Goal: Download file/media

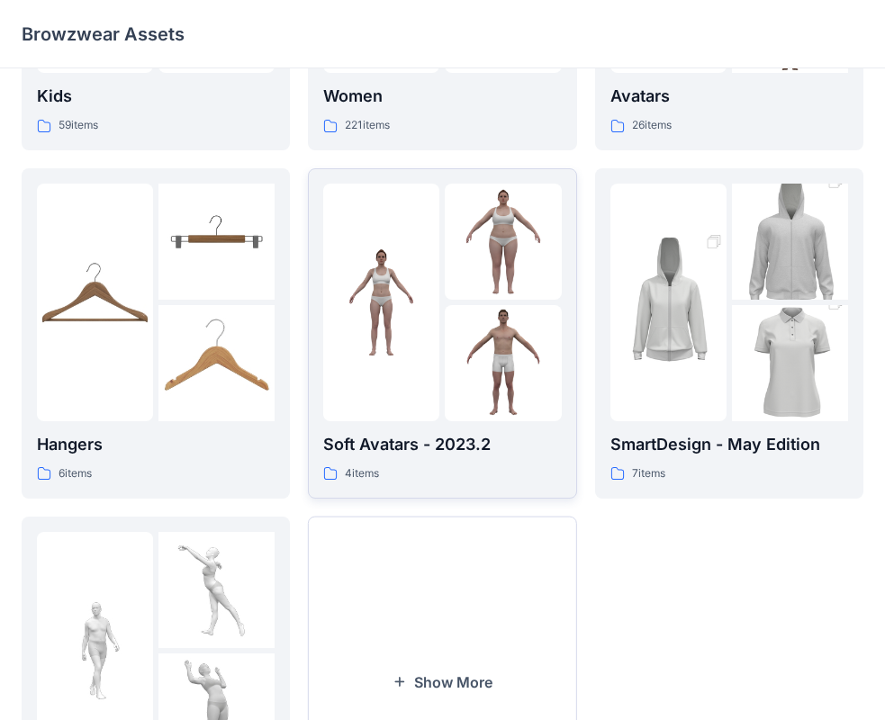
scroll to position [447, 0]
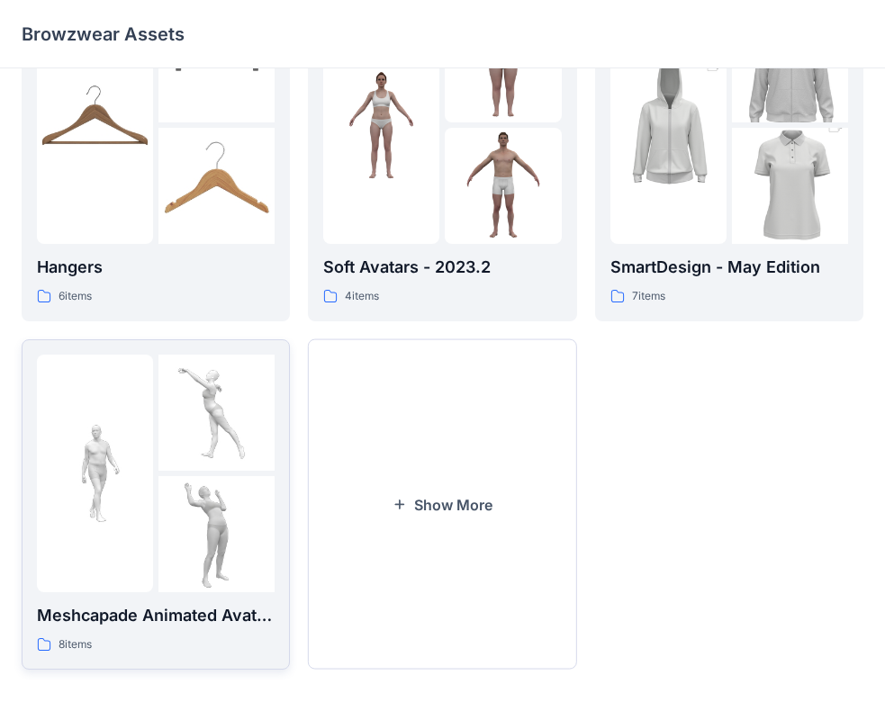
click at [205, 493] on img at bounding box center [216, 534] width 116 height 116
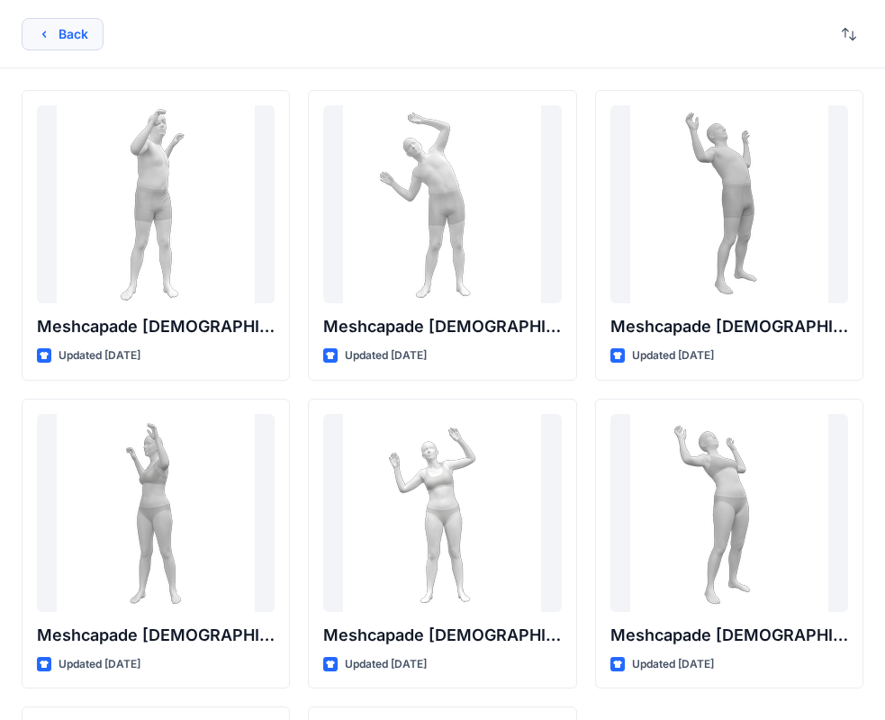
click at [69, 28] on button "Back" at bounding box center [63, 34] width 82 height 32
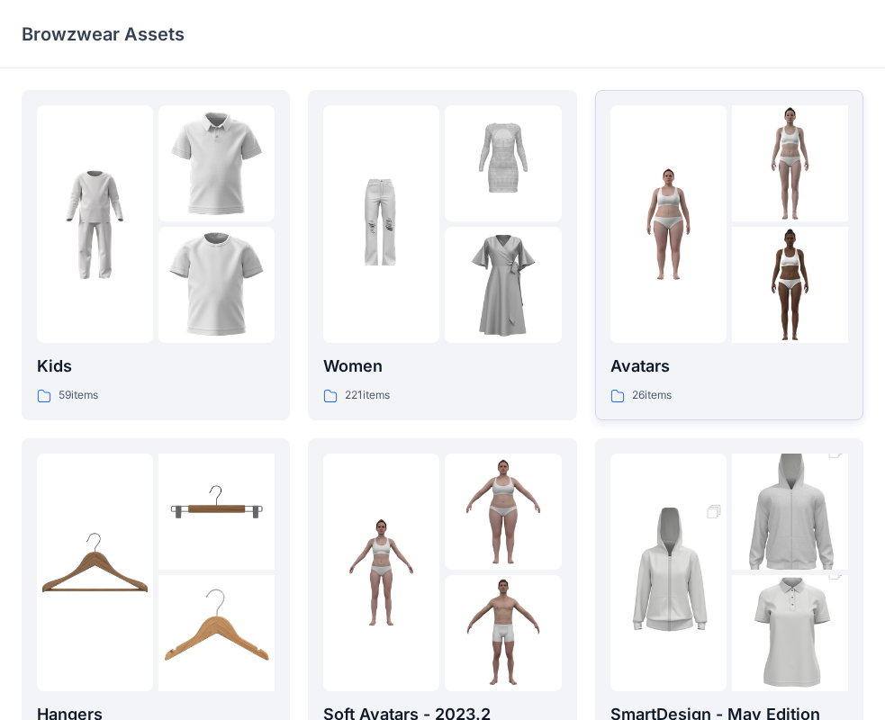
click at [621, 247] on img at bounding box center [668, 225] width 116 height 116
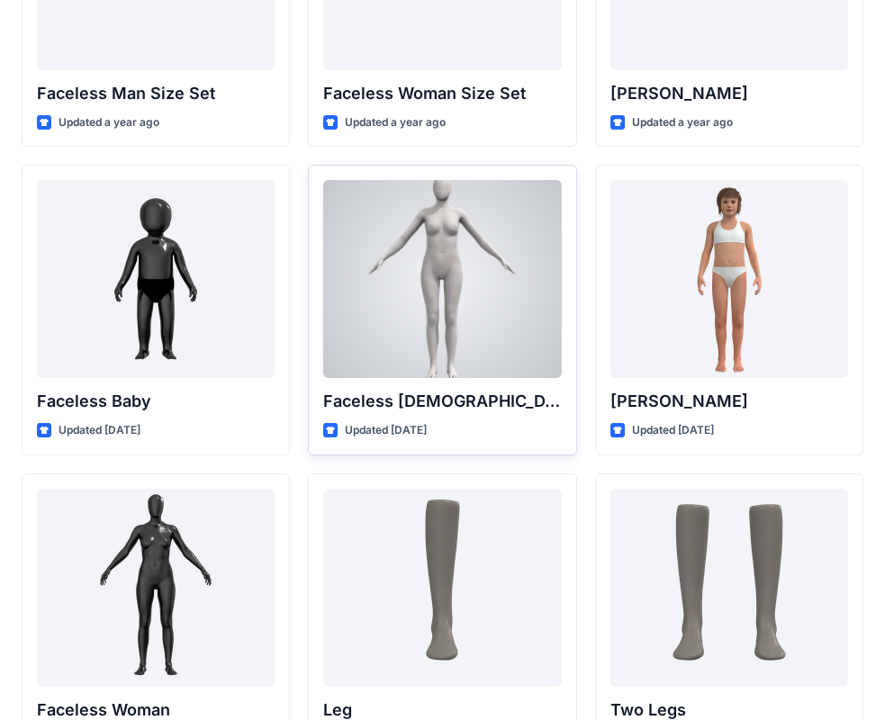
scroll to position [889, 0]
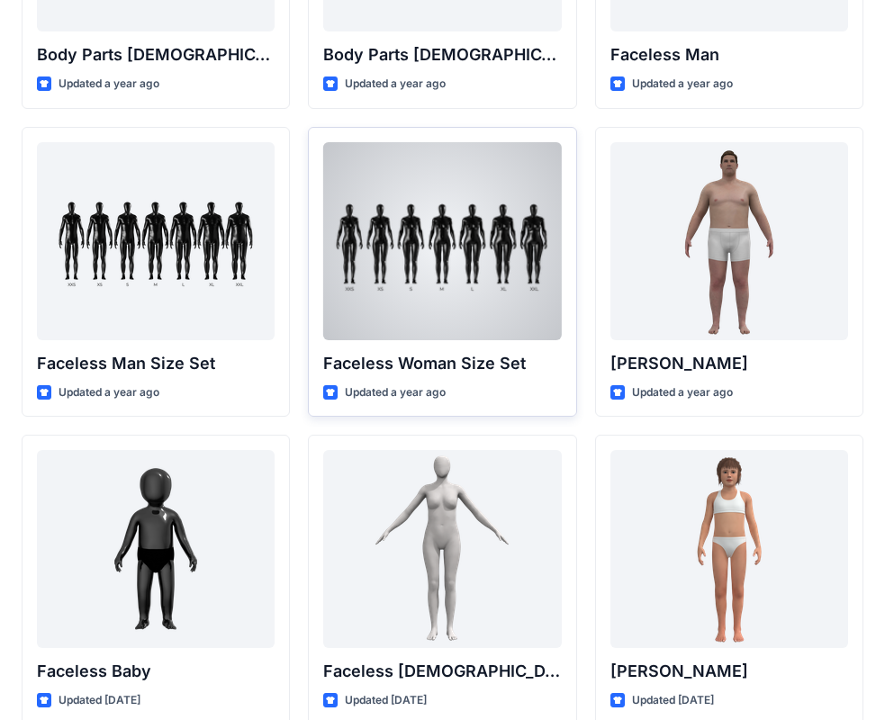
click at [465, 229] on div at bounding box center [442, 241] width 238 height 198
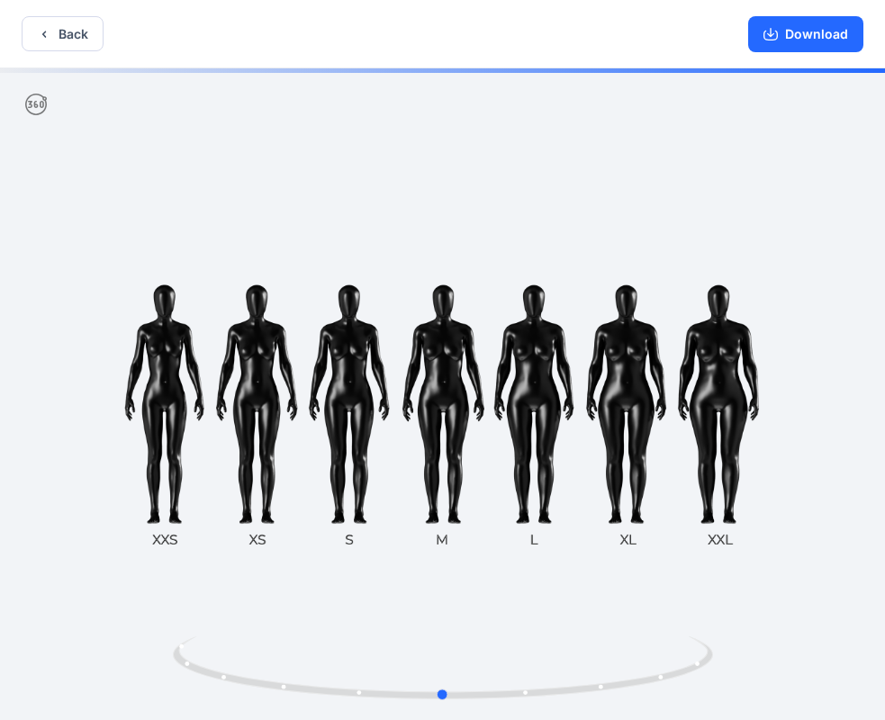
click at [444, 329] on div at bounding box center [442, 395] width 885 height 655
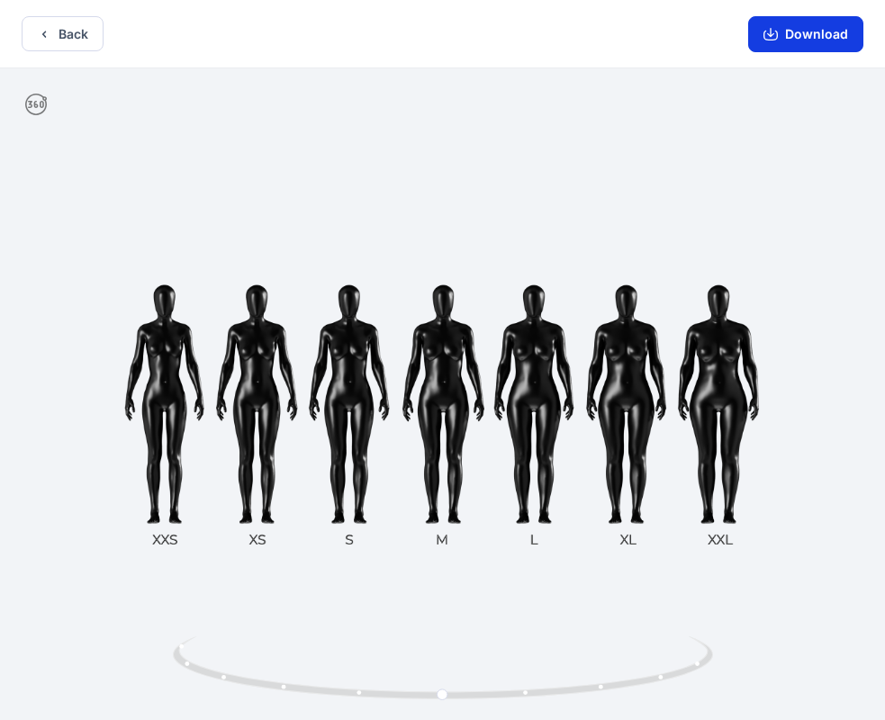
click at [804, 37] on button "Download" at bounding box center [805, 34] width 115 height 36
click at [816, 30] on button "Download" at bounding box center [805, 34] width 115 height 36
click at [447, 349] on div at bounding box center [442, 395] width 885 height 655
click at [793, 39] on button "Download" at bounding box center [805, 34] width 115 height 36
